Goal: Contribute content

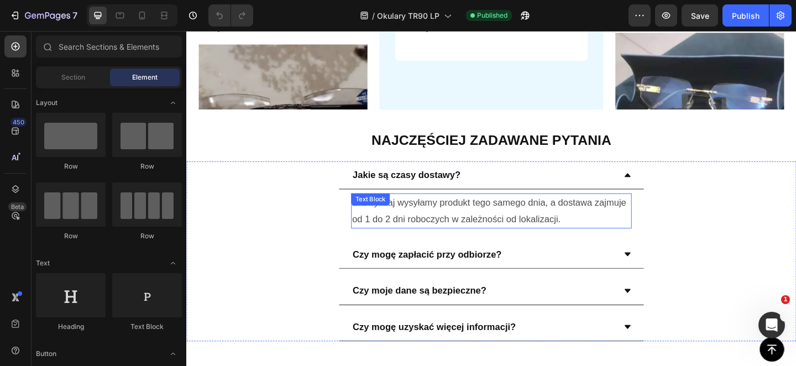
scroll to position [3448, 0]
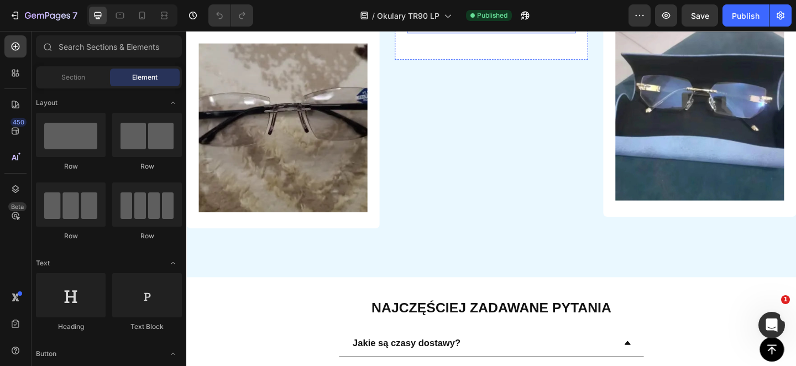
click at [506, 33] on p "„Idealne do wszystkiego. Używam tych okularów zarówno do czytania, jak i do pra…" at bounding box center [517, 7] width 181 height 52
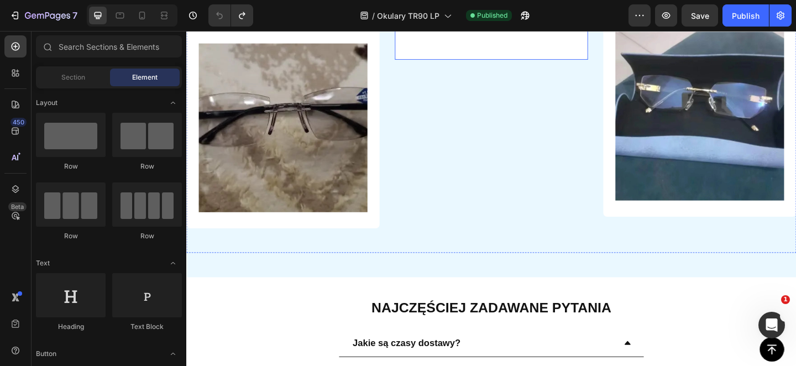
click at [509, 33] on p "„Idealne do wszystkiego. Używam tych okularów zarówno do czytania, jak i do pra…" at bounding box center [517, 7] width 181 height 52
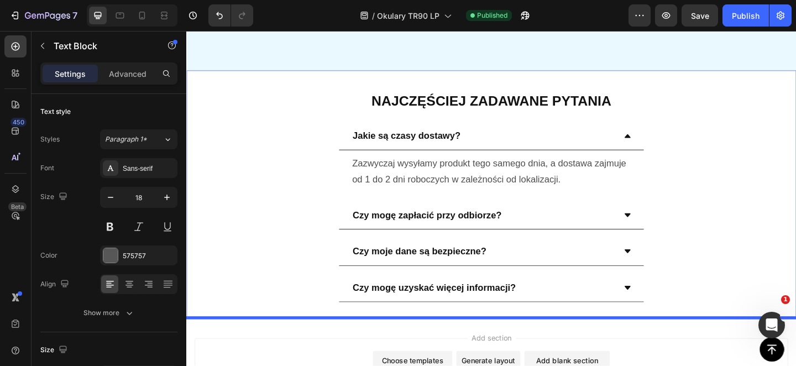
scroll to position [3924, 0]
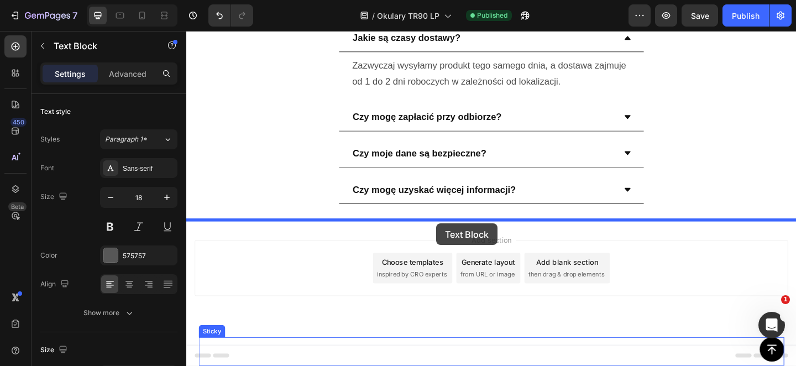
drag, startPoint x: 490, startPoint y: 192, endPoint x: 458, endPoint y: 240, distance: 57.8
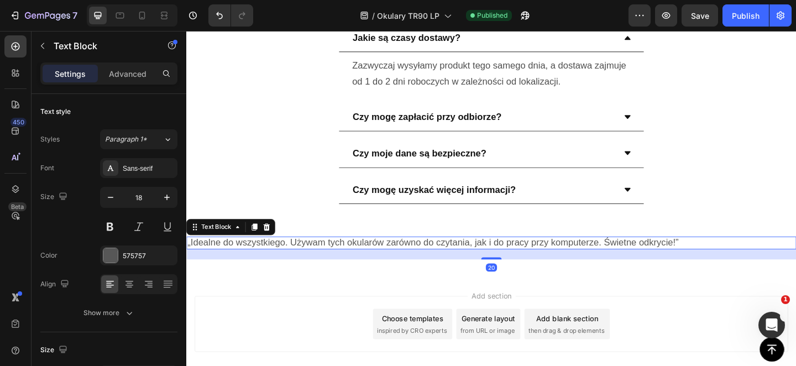
click at [443, 261] on p "„Idealne do wszystkiego. Używam tych okularów zarówno do czytania, jak i do pra…" at bounding box center [517, 261] width 661 height 13
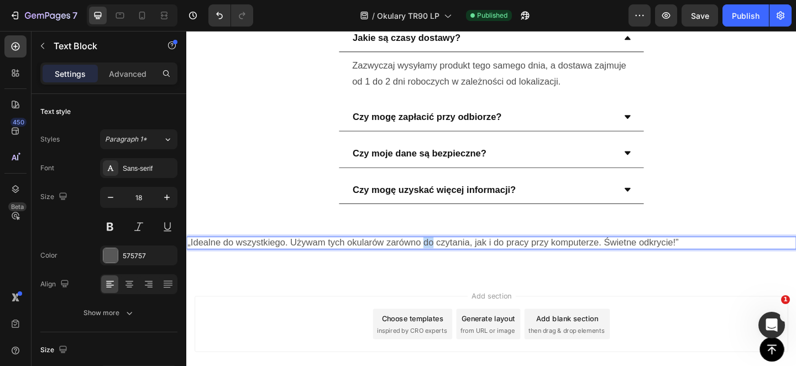
click at [443, 261] on p "„Idealne do wszystkiego. Używam tych okularów zarówno do czytania, jak i do pra…" at bounding box center [517, 261] width 661 height 13
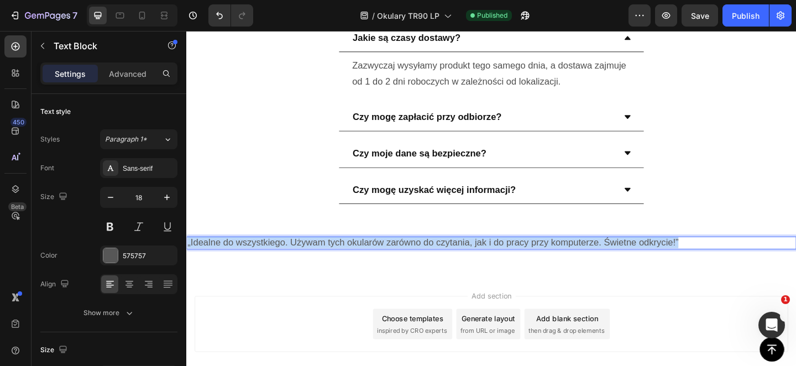
click at [443, 261] on p "„Idealne do wszystkiego. Używam tych okularów zarówno do czytania, jak i do pra…" at bounding box center [517, 261] width 661 height 13
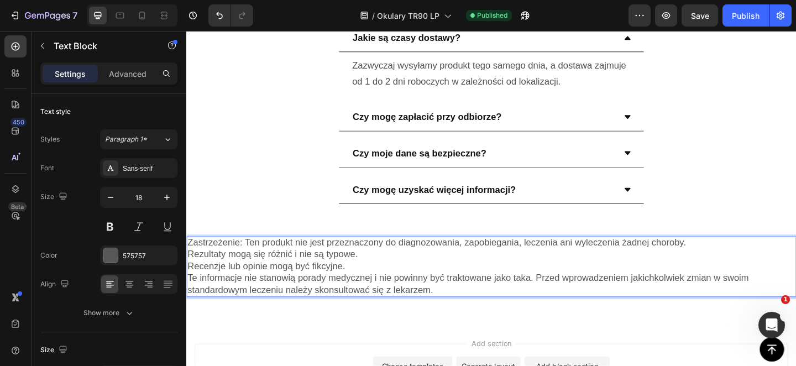
click at [408, 269] on p "Rezultaty mogą się różnić i nie są typowe." at bounding box center [517, 273] width 661 height 13
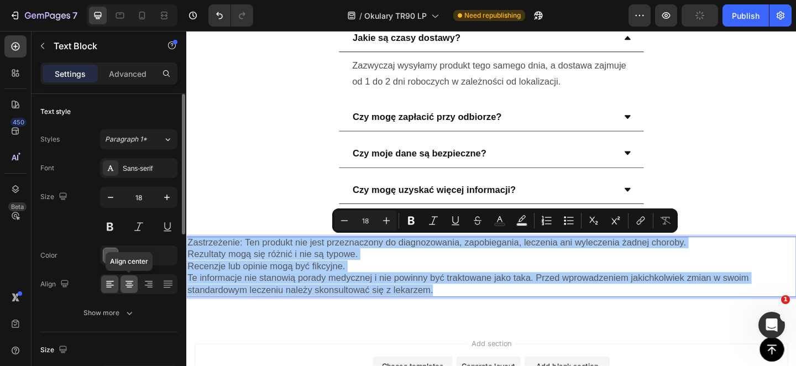
click at [125, 287] on icon at bounding box center [129, 283] width 11 height 11
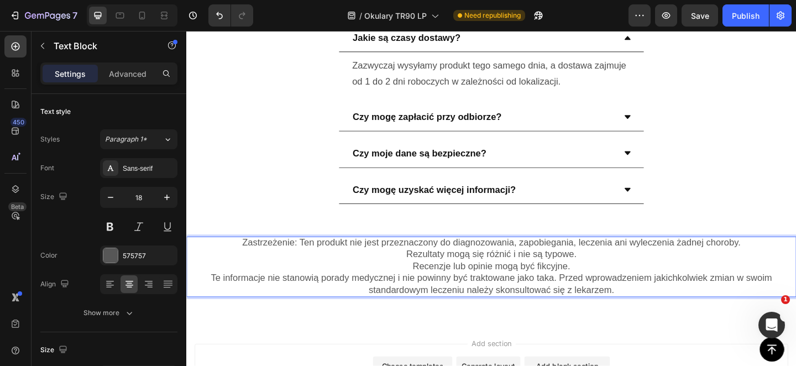
click at [285, 257] on p "Zastrzeżenie: Ten produkt nie jest przeznaczony do diagnozowania, zapobiegania,…" at bounding box center [517, 261] width 661 height 13
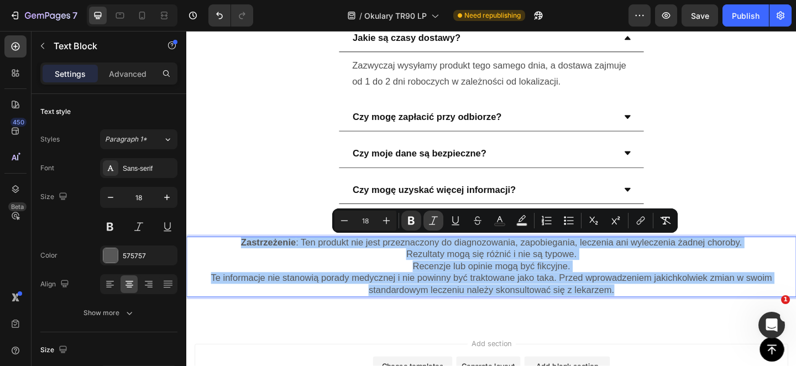
click at [433, 213] on button "Italic" at bounding box center [433, 221] width 20 height 20
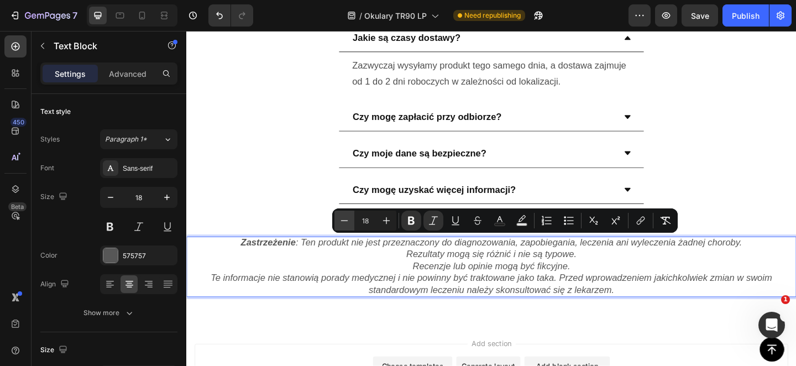
click at [353, 218] on button "Minus" at bounding box center [344, 221] width 20 height 20
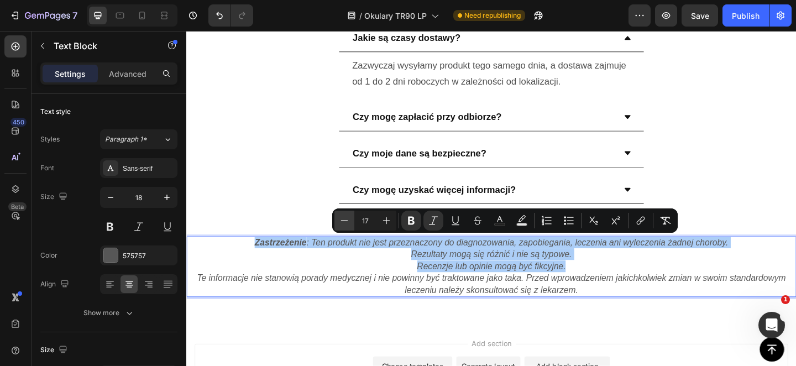
click at [353, 218] on button "Minus" at bounding box center [344, 221] width 20 height 20
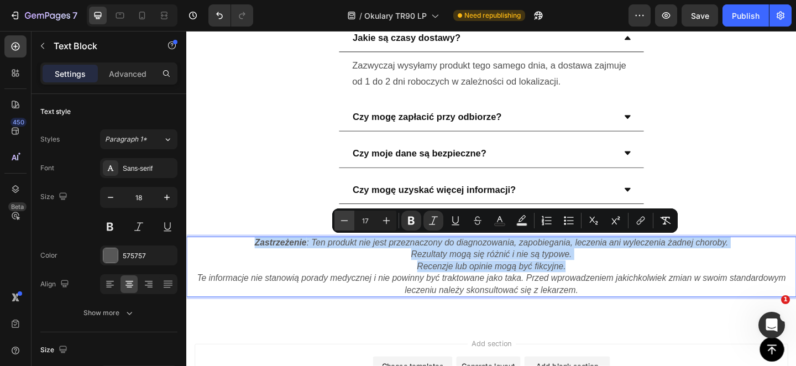
type input "16"
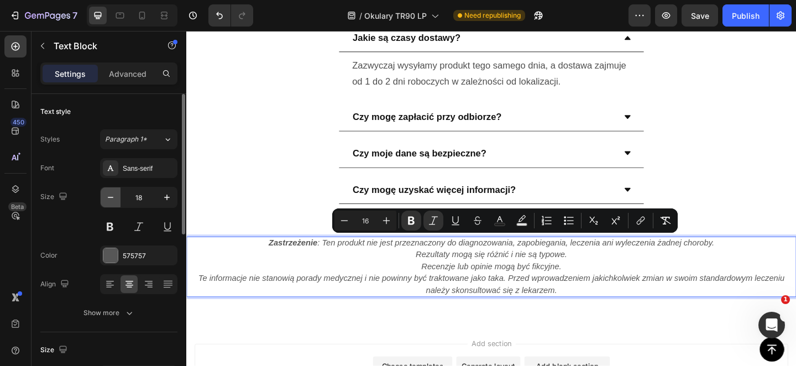
click at [111, 193] on icon "button" at bounding box center [110, 197] width 11 height 11
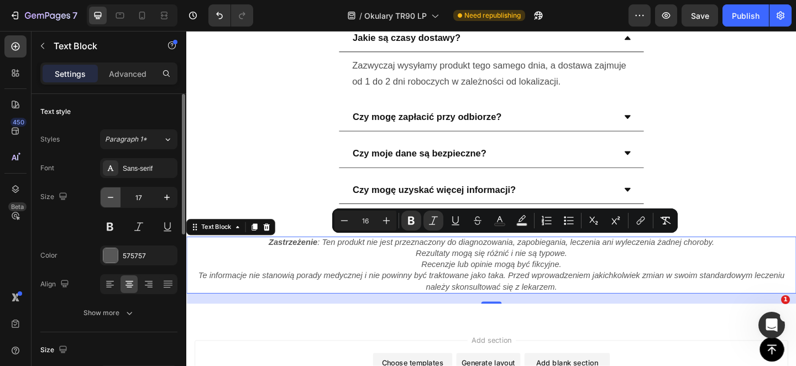
click at [111, 193] on icon "button" at bounding box center [110, 197] width 11 height 11
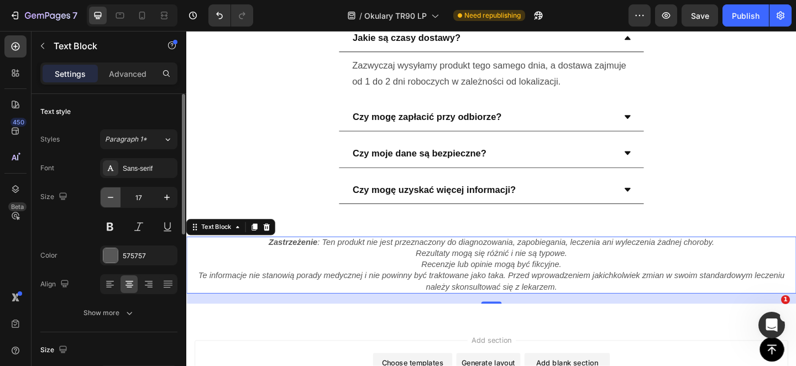
type input "16"
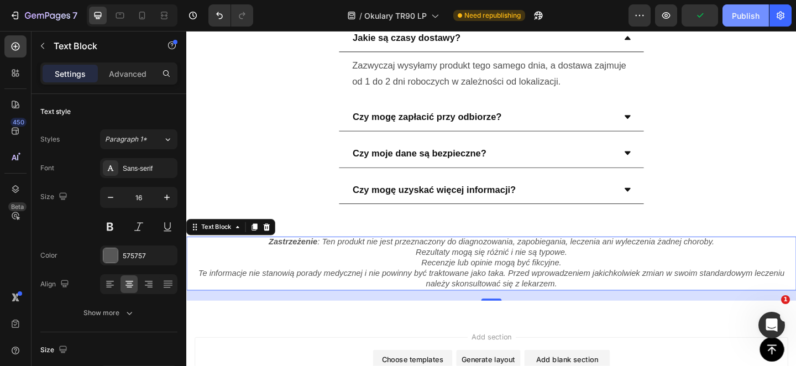
click at [728, 21] on button "Publish" at bounding box center [745, 15] width 46 height 22
